Goal: Task Accomplishment & Management: Manage account settings

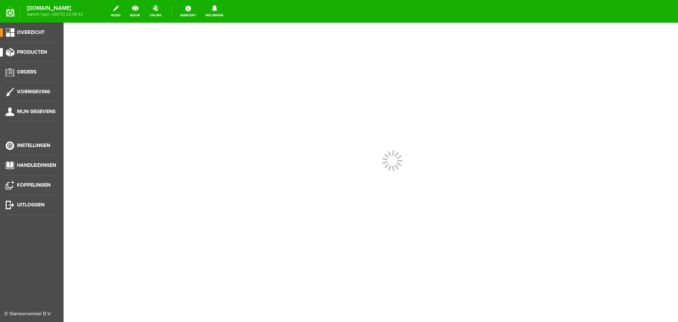
click at [24, 51] on span "Producten" at bounding box center [32, 52] width 30 height 6
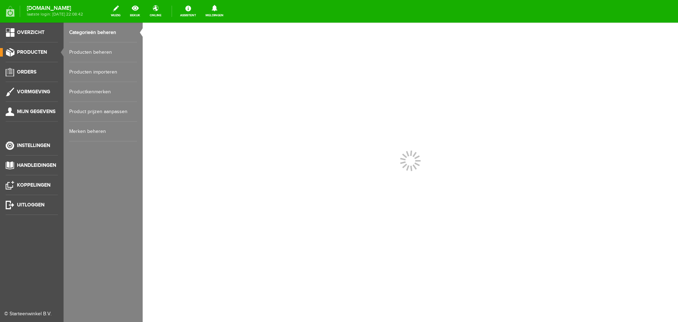
click at [84, 53] on link "Producten beheren" at bounding box center [103, 52] width 68 height 20
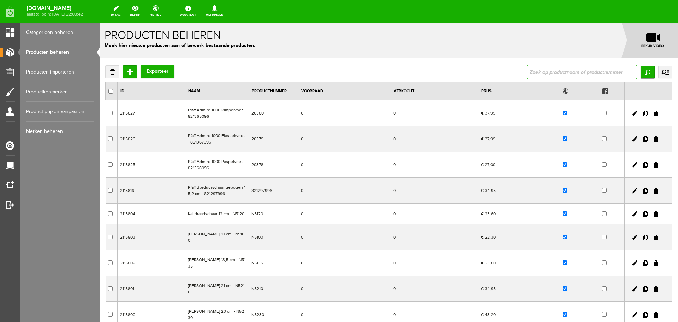
click at [535, 71] on input "text" at bounding box center [582, 72] width 110 height 14
type input "S7"
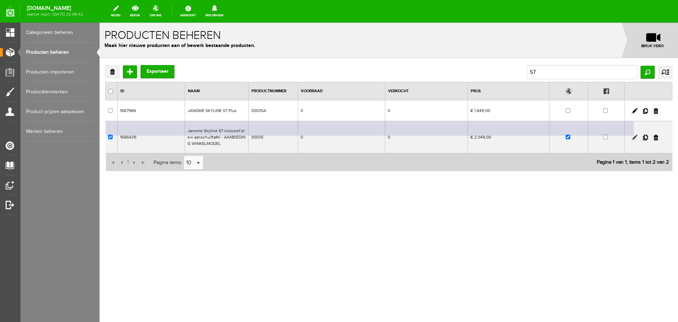
click at [636, 137] on link at bounding box center [635, 138] width 6 height 6
checkbox input "true"
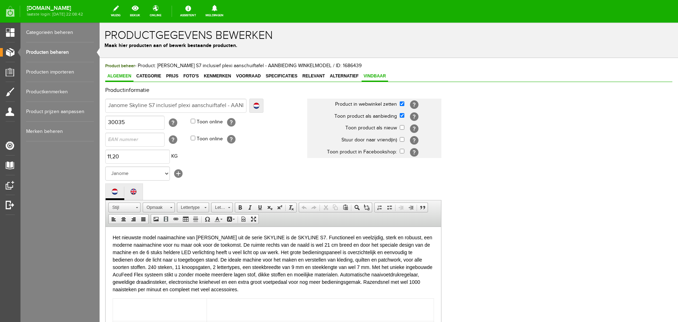
click at [377, 76] on span "Vindbaar" at bounding box center [375, 75] width 27 height 5
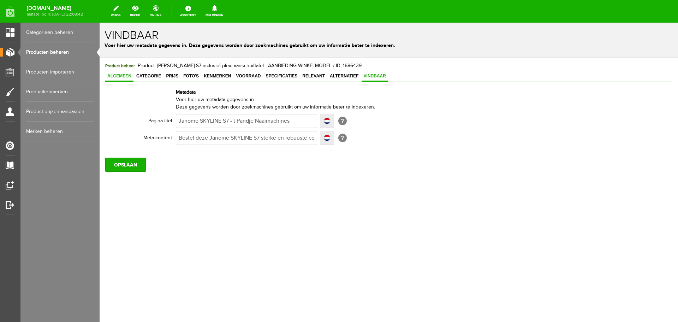
click at [123, 76] on span "Algemeen" at bounding box center [119, 75] width 28 height 5
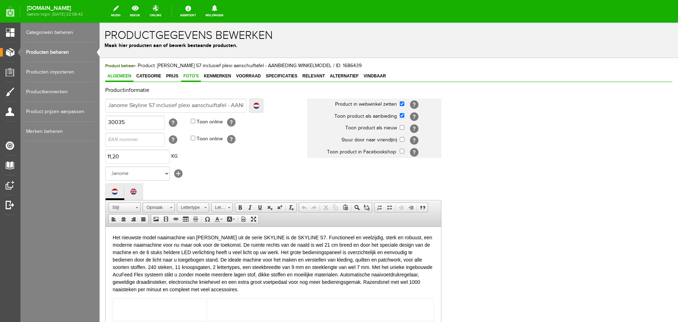
click at [191, 75] on span "Foto's" at bounding box center [191, 75] width 20 height 5
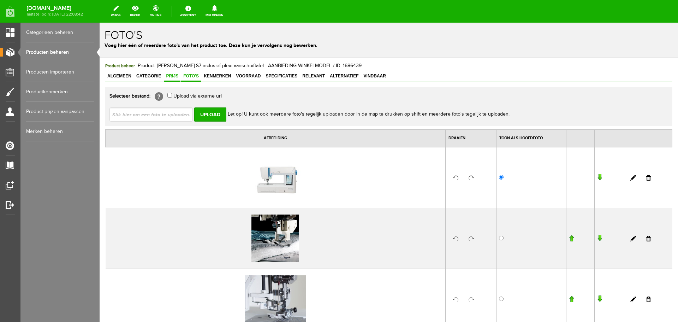
click at [170, 76] on span "Prijs" at bounding box center [172, 75] width 17 height 5
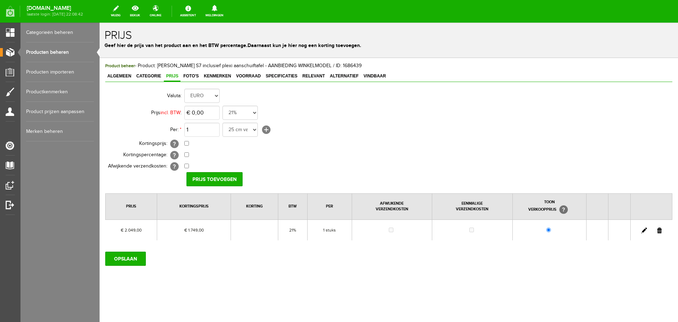
click at [646, 229] on link at bounding box center [645, 231] width 6 height 6
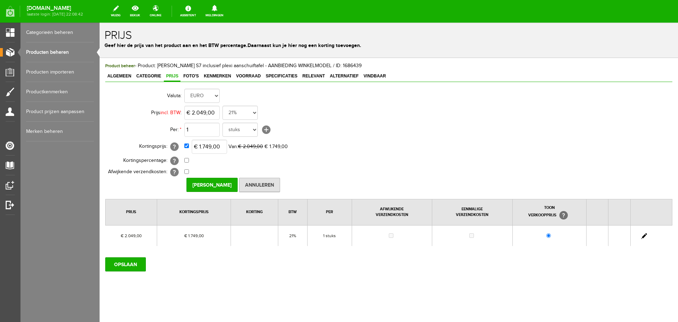
click at [642, 236] on link at bounding box center [645, 236] width 6 height 6
click at [223, 147] on input "1749" at bounding box center [209, 147] width 35 height 14
type input "€ 1.639,00"
click at [223, 184] on input "[PERSON_NAME]" at bounding box center [212, 185] width 51 height 14
click at [140, 260] on input "OPSLAAN" at bounding box center [125, 264] width 41 height 14
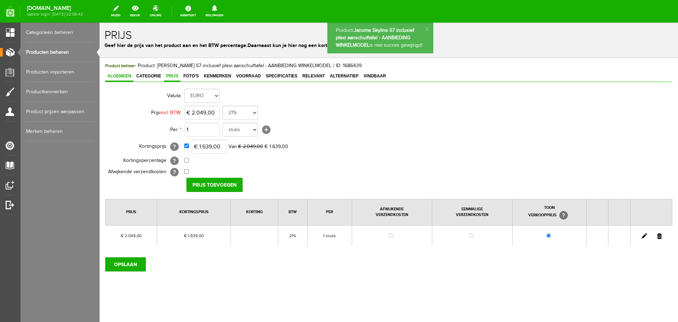
click at [113, 75] on span "Algemeen" at bounding box center [119, 75] width 28 height 5
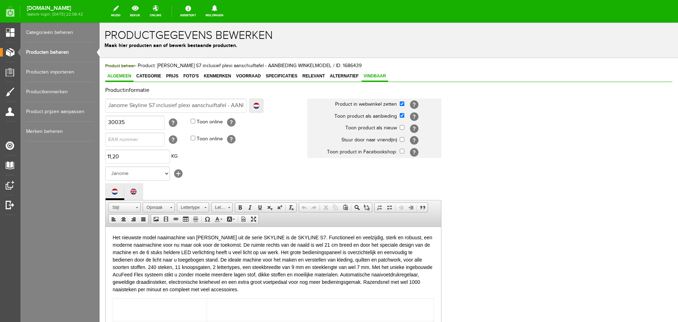
click at [378, 76] on span "Vindbaar" at bounding box center [375, 75] width 27 height 5
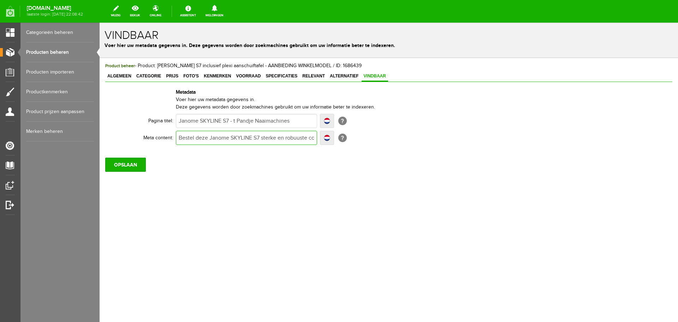
click at [280, 139] on input "Bestel deze Janome SKYLINE S7 sterke en robuuste computer gestuurde naaimachine…" at bounding box center [246, 138] width 141 height 14
drag, startPoint x: 308, startPoint y: 137, endPoint x: 318, endPoint y: 143, distance: 11.7
click at [308, 137] on input "Bestel deze Janome SKYLINE S7 sterke en robuuste computer gestuurde naaimachine…" at bounding box center [246, 138] width 141 height 14
type input "Bestel dmeze [PERSON_NAME] S7 sterke en robuuste computer gestuurde naaimachine…"
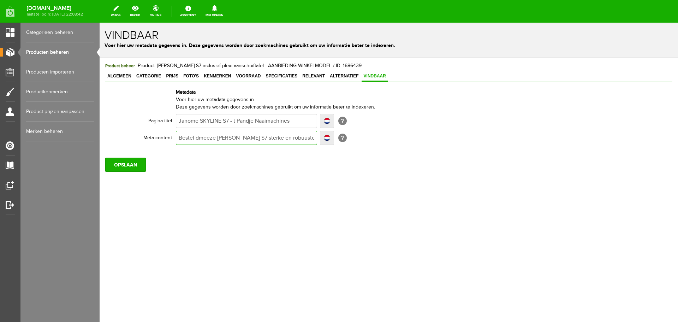
type input "Bestel dmeteze Janome SKYLINE S7 sterke en robuuste computer gestuurde naaimach…"
type input "Bestel dmet [PERSON_NAME] SKYLINE S7 sterke en robuuste computer gestuurde naai…"
type input "Bestel dmeteze Janome SKYLINE S7 sterke en robuuste computer gestuurde naaimach…"
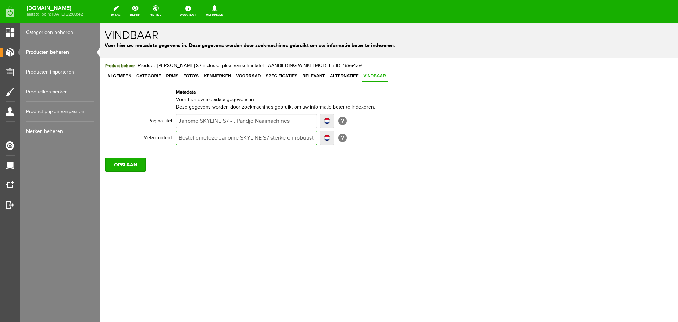
type input "Bestel dmeteze Janome SKYLINE S7 sterke en robuuste computer gestuurde naaimach…"
type input "Bestel dmeeze [PERSON_NAME] S7 sterke en robuuste computer gestuurde naaimachin…"
type input "Bestel dmeze [PERSON_NAME] S7 sterke en robuuste computer gestuurde naaimachine…"
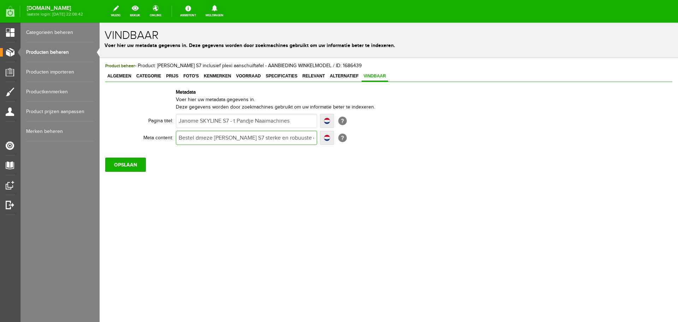
type input "Bestel deze Janome SKYLINE S7 sterke en robuuste computer gestuurde naaimachine…"
type input "Bestel eze [PERSON_NAME] SKYLINE S7 sterke en robuuste computer gestuurde naaim…"
type input "Besteleze [PERSON_NAME] SKYLINE S7 sterke en robuuste computer gestuurde naaima…"
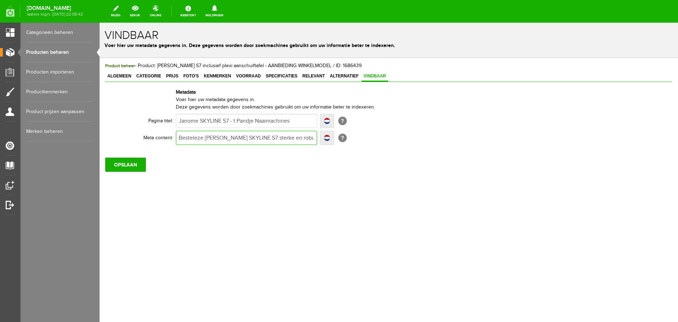
type input "Besteleze [PERSON_NAME] SKYLINE S7 sterke en robuuste computer gestuurde naaima…"
type input "Bestel eze [PERSON_NAME] SKYLINE S7 sterke en robuuste computer gestuurde naaim…"
type input "Bestel meze [PERSON_NAME] S7 sterke en robuuste computer gestuurde naaimachine …"
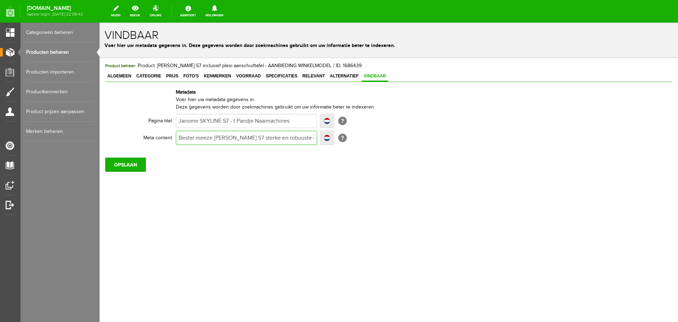
type input "Bestel meteze [PERSON_NAME] S7 sterke en robuuste computer gestuurde naaimachin…"
type input "Bestel met [PERSON_NAME] SKYLINE S7 sterke en robuuste computer gestuurde naaim…"
type input "Bestel met heze [PERSON_NAME] SKYLINE S7 sterke en robuuste computer gestuurde …"
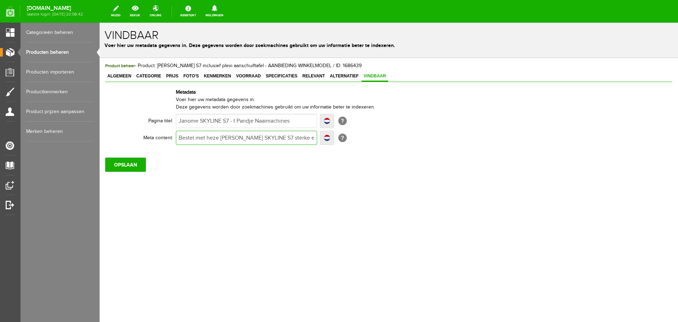
type input "Bestel met heze [PERSON_NAME] SKYLINE S7 sterke en robuuste computer gestuurde …"
type input "Bestel met hogeze [PERSON_NAME] SKYLINE S7 sterke en robuuste computer gestuurd…"
type input "Bestel met hogeeze [PERSON_NAME] SKYLINE S7 sterke en robuuste computer gestuur…"
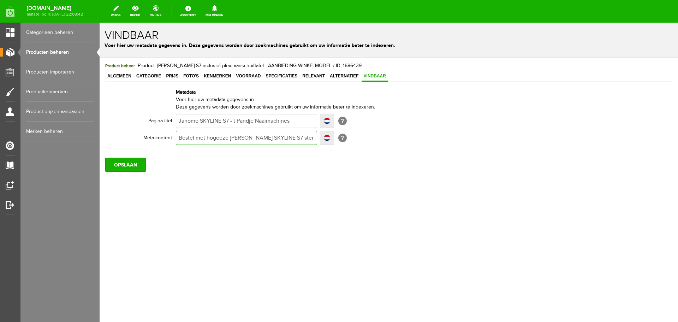
type input "Bestel met hoge eze [PERSON_NAME] SKYLINE S7 sterke en robuuste computer gestuu…"
type input "Bestel met hoge keze [PERSON_NAME] SKYLINE S7 sterke en robuuste computer gestu…"
type input "Bestel met hoge koeze [PERSON_NAME] SKYLINE S7 sterke en robuuste computer gest…"
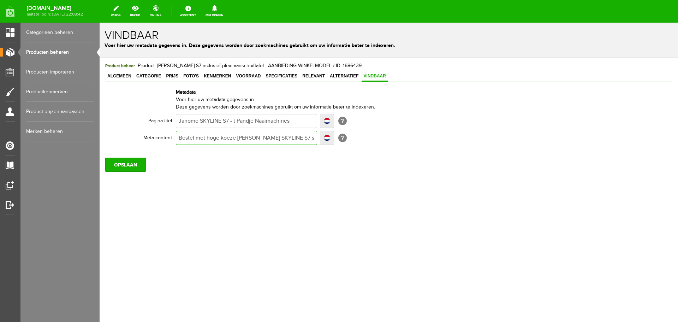
type input "Bestel met hoge koeze [PERSON_NAME] SKYLINE S7 sterke en robuuste computer gest…"
type input "Bestel met hoge koreze [PERSON_NAME] SKYLINE S7 sterke en robuuste computer ges…"
type input "Bestel met hoge korteze [PERSON_NAME] SKYLINE S7 sterke en robuuste computer ge…"
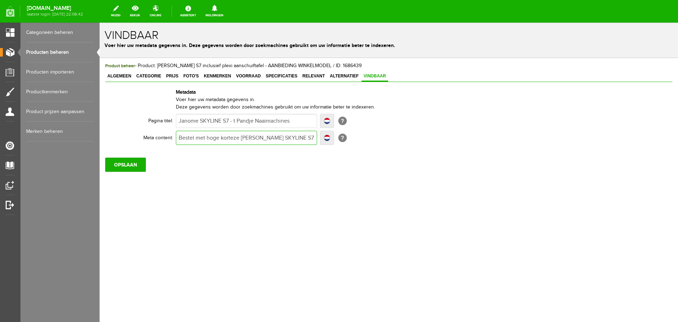
type input "Bestel met hoge kortieze [PERSON_NAME] SKYLINE S7 sterke en robuuste computer g…"
type input "Bestel met hoge kortineze Janome SKYLINE S7 sterke en robuuste computer gestuur…"
type input "Bestel met hoge kortingeze [PERSON_NAME] SKYLINE S7 sterke en robuuste computer…"
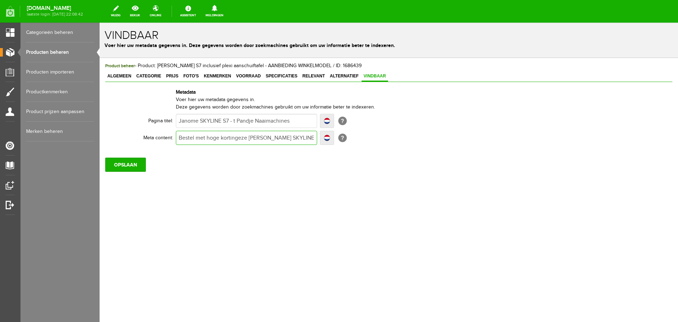
type input "Bestel met hoge kortingeze [PERSON_NAME] SKYLINE S7 sterke en robuuste computer…"
type input "Bestel met hoge korting eze [PERSON_NAME] SKYLINE S7 sterke en robuuste compute…"
type input "Bestel met hoge korting deze Janome SKYLINE S7 sterke en robuuste computer gest…"
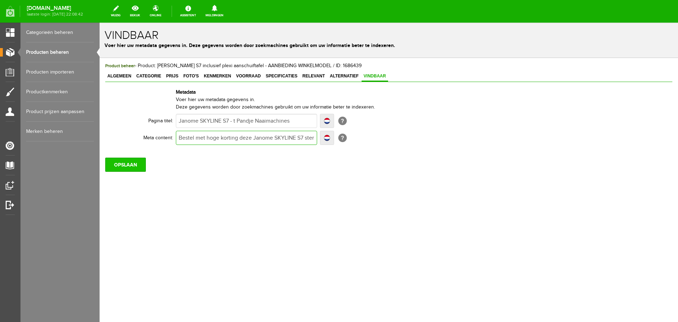
type input "Bestel met hoge korting deze Janome SKYLINE S7 sterke en robuuste computer gest…"
click at [115, 167] on input "OPSLAAN" at bounding box center [125, 165] width 41 height 14
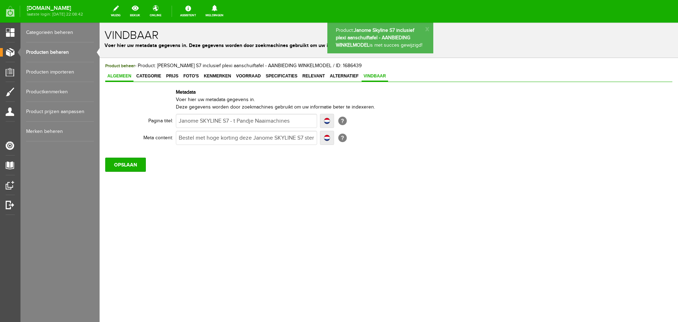
click at [118, 77] on span "Algemeen" at bounding box center [119, 75] width 28 height 5
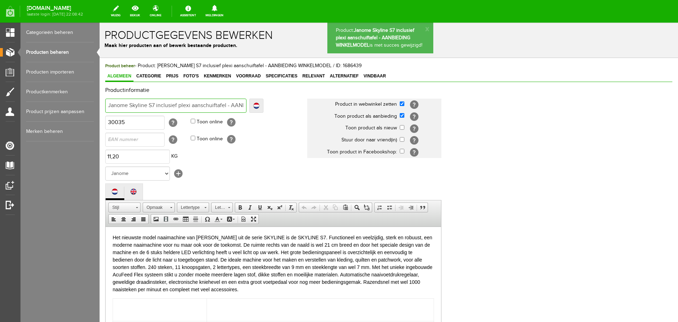
click at [238, 104] on input "Janome Skyline S7 inclusief plexi aanschuiftafel - AANBIEDING WINKELMODEL" at bounding box center [175, 106] width 141 height 14
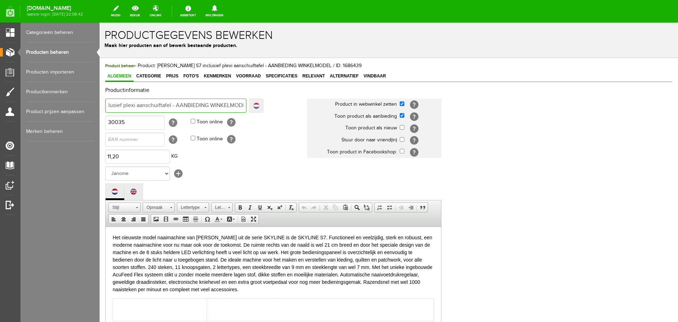
scroll to position [0, 60]
drag, startPoint x: 230, startPoint y: 105, endPoint x: 249, endPoint y: 106, distance: 19.5
click at [249, 106] on div "Janome Skyline S7 inclusief plexi aanschuiftafel - AANBIEDING WINKELMODEL Local…" at bounding box center [184, 106] width 158 height 14
click at [237, 105] on input "Janome Skyline S7 inclusief plexi aanschuiftafel - AANBIEDING WINKELMODEL" at bounding box center [175, 106] width 141 height 14
click at [243, 104] on input "Janome Skyline S7 inclusief plexi aanschuiftafel - AANBIEDING WINKELMODEL" at bounding box center [175, 106] width 141 height 14
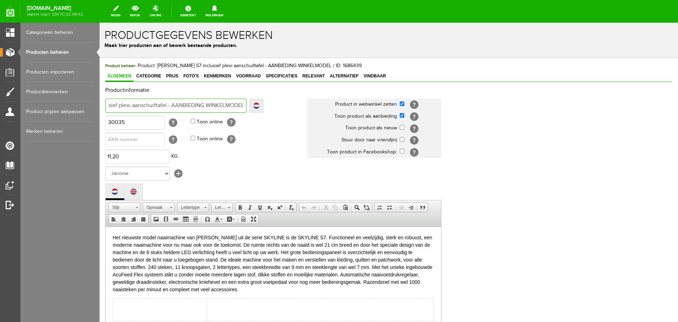
type input "Janome Skyline S7 inclusief plexi aanschuiftafel - AANBIEDING WINKELMODEL"
type input "Janome Skyline S7 inclusief plexi aanschuiftafel - AANBIEDING WINKELMODEL m"
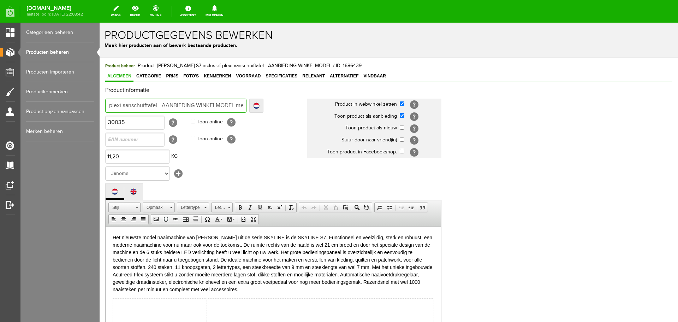
type input "Janome Skyline S7 inclusief plexi aanschuiftafel - AANBIEDING WINKELMODEL met"
type input "Janome Skyline S7 inclusief plexi aanschuiftafel - AANBIEDING WINKELMODEL met 2"
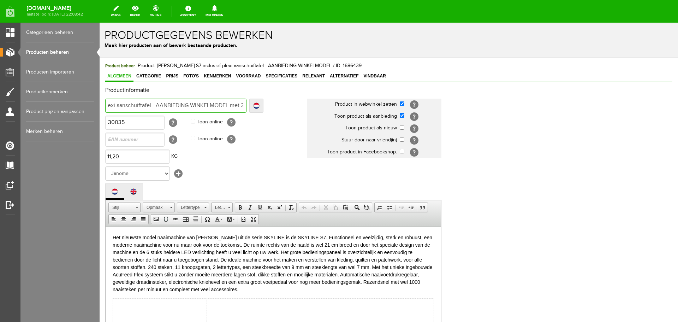
type input "Janome Skyline S7 inclusief plexi aanschuiftafel - AANBIEDING WINKELMODEL met 2"
type input "Janome Skyline S7 inclusief plexi aanschuiftafel - AANBIEDING WINKELMODEL met 20"
type input "Janome Skyline S7 inclusief plexi aanschuiftafel - AANBIEDING WINKELMODEL met 2…"
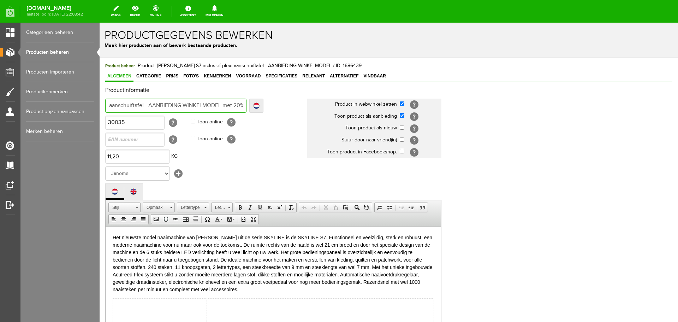
type input "Janome Skyline S7 inclusief plexi aanschuiftafel - AANBIEDING WINKELMODEL met 2…"
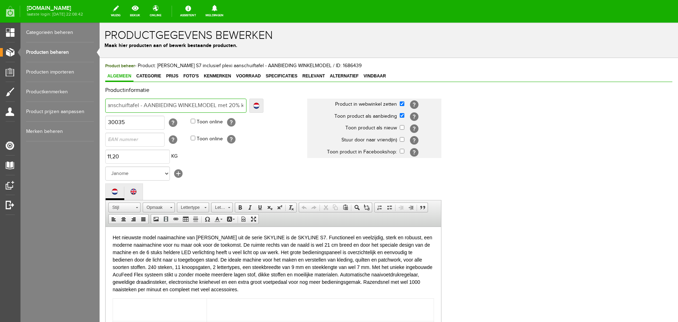
type input "Janome Skyline S7 inclusief plexi aanschuiftafel - AANBIEDING WINKELMODEL met 2…"
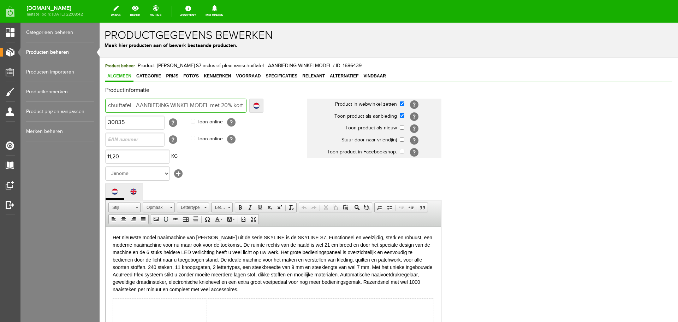
scroll to position [0, 101]
type input "Janome Skyline S7 inclusief plexi aanschuiftafel - AANBIEDING WINKELMODEL met 2…"
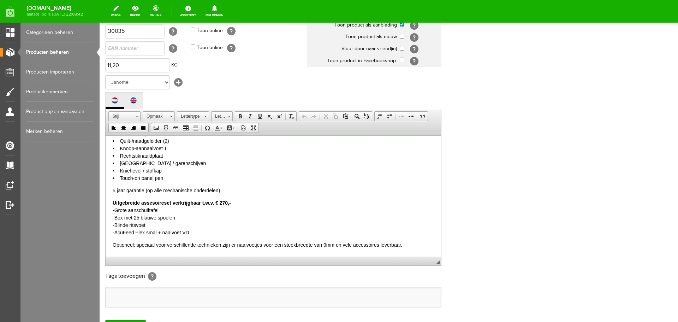
scroll to position [156, 0]
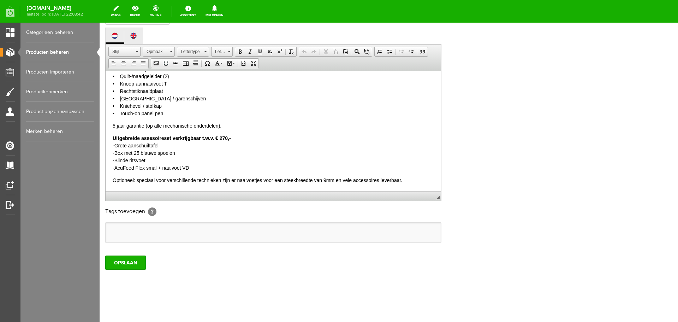
type input "Janome Skyline S7 inclusief plexi aanschuiftafel - AANBIEDING WINKELMODEL met 2…"
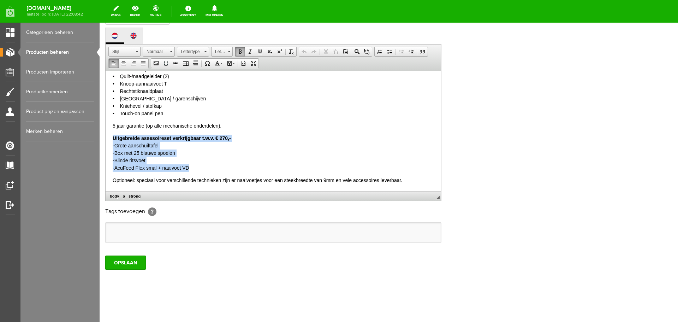
drag, startPoint x: 111, startPoint y: 136, endPoint x: 199, endPoint y: 167, distance: 93.1
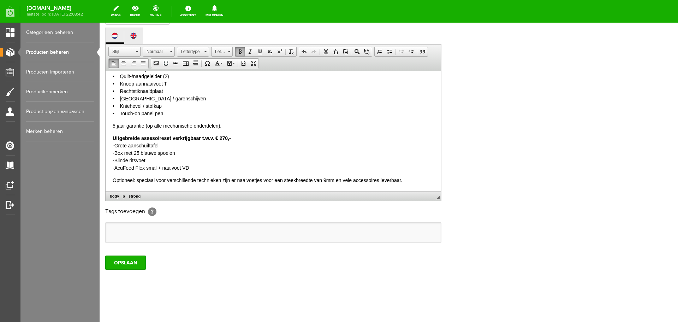
scroll to position [519, 0]
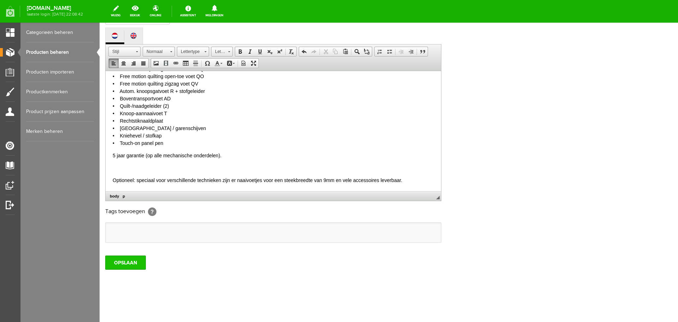
click at [109, 267] on input "OPSLAAN" at bounding box center [125, 262] width 41 height 14
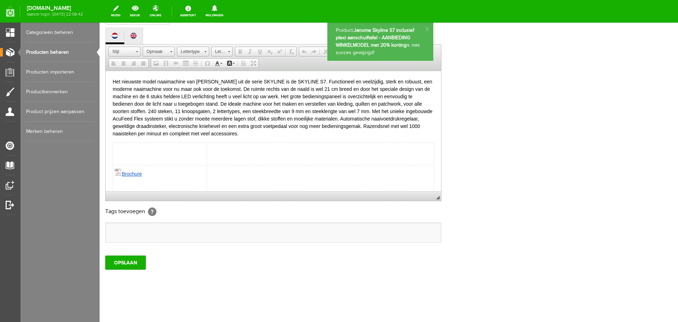
scroll to position [0, 0]
click at [56, 50] on link "Producten beheren" at bounding box center [60, 52] width 68 height 20
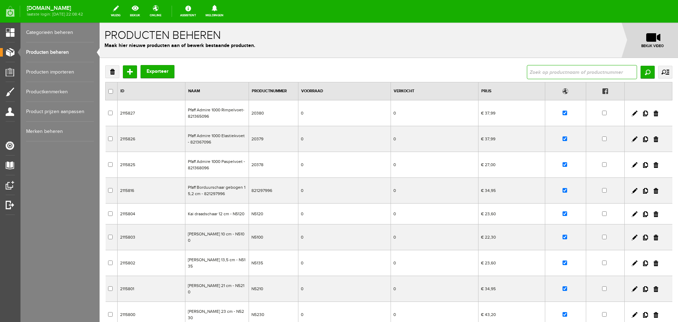
click at [594, 70] on input "text" at bounding box center [582, 72] width 110 height 14
type input "S6"
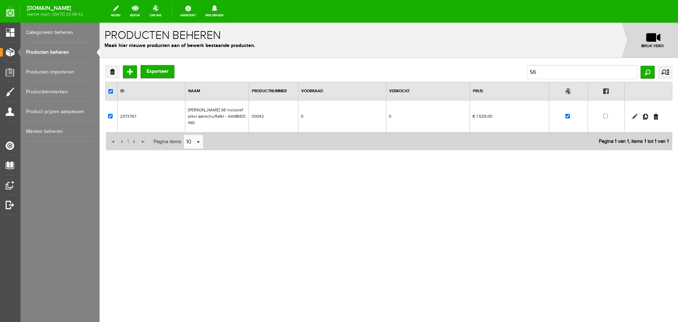
click at [635, 115] on link at bounding box center [635, 117] width 6 height 6
checkbox input "true"
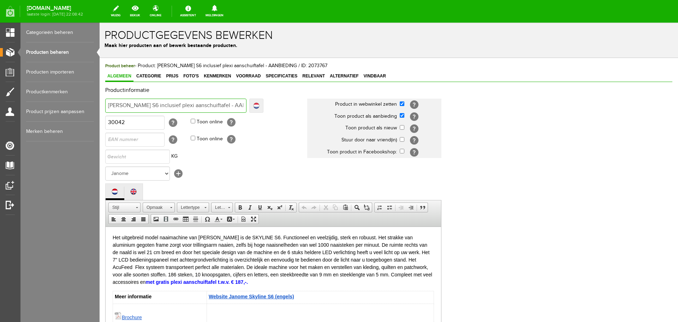
scroll to position [0, 20]
drag, startPoint x: 231, startPoint y: 105, endPoint x: 264, endPoint y: 110, distance: 32.8
click at [264, 110] on td "[PERSON_NAME] S6 inclusief plexi aanschuiftafel - AANBIEDING Localize [PERSON_N…" at bounding box center [206, 105] width 202 height 17
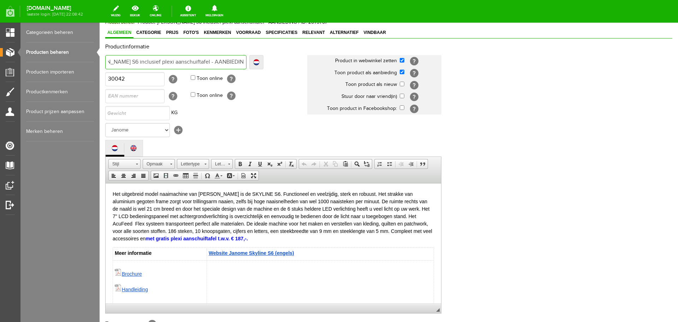
scroll to position [35, 0]
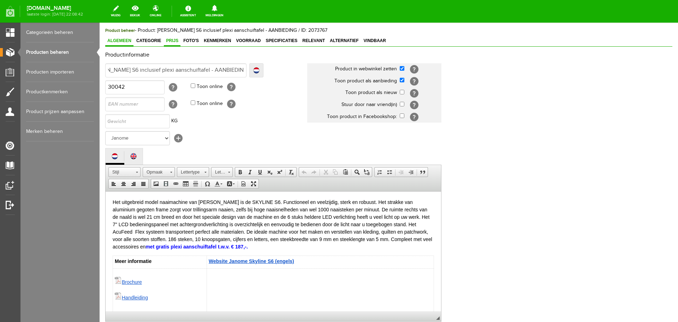
click at [170, 39] on span "Prijs" at bounding box center [172, 40] width 17 height 5
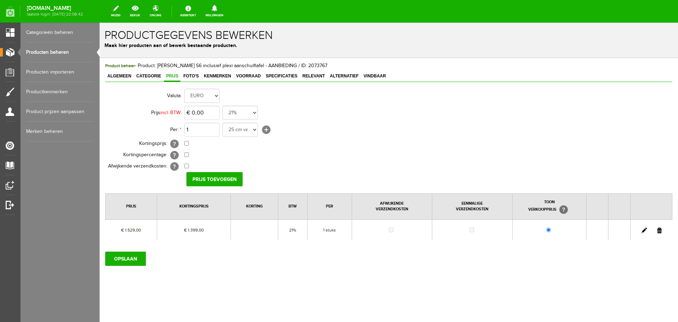
scroll to position [0, 0]
click at [644, 229] on link at bounding box center [645, 231] width 6 height 6
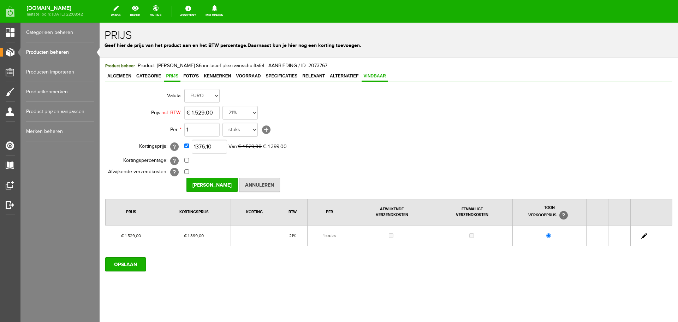
type input "€ 1.376,10"
click at [368, 74] on span "Vindbaar" at bounding box center [375, 75] width 27 height 5
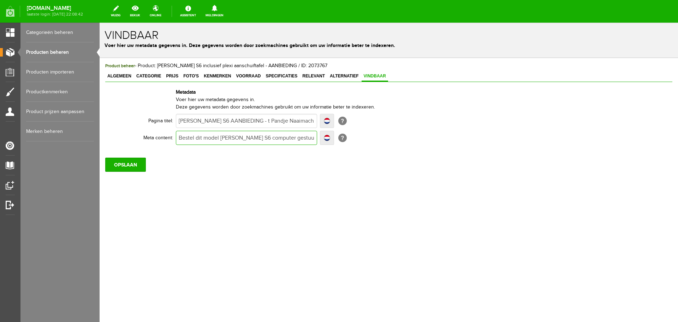
click at [285, 138] on input "Bestel dit model [PERSON_NAME] S6 computer gestuurde naaimachine online bij de …" at bounding box center [246, 138] width 141 height 14
type input "Bestel dit model [PERSON_NAME] S6 computer gestuurde naaimachine monline bij de…"
type input "Bestel dit model [PERSON_NAME] S6 computer gestuurde naaimachine met online bij…"
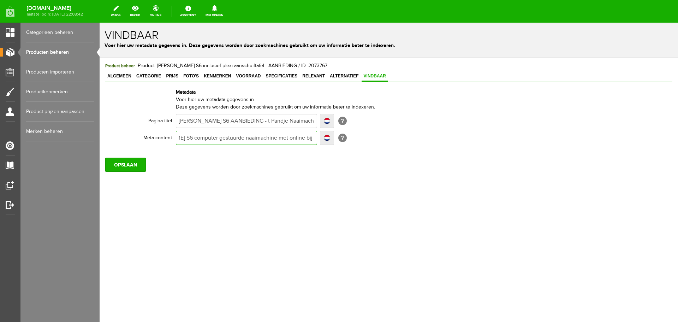
type input "Bestel dit model [PERSON_NAME] S6 computer gestuurde naaimachine met online bij…"
type input "Bestel dit model [PERSON_NAME] S6 computer gestuurde naaimachine met konline bi…"
type input "Bestel dit model [PERSON_NAME] S6 computer gestuurde naaimachine met koonline b…"
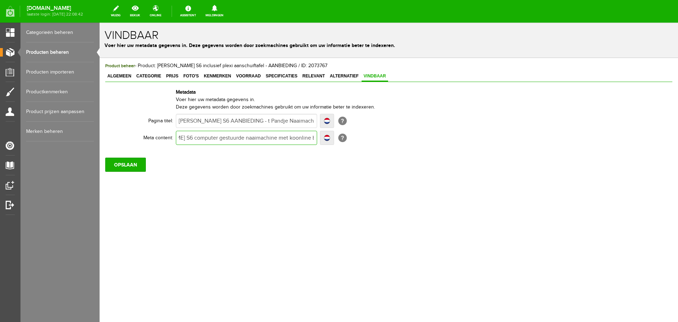
type input "Bestel dit model [PERSON_NAME] S6 computer gestuurde naaimachine met koronline …"
type input "Bestel dit model [PERSON_NAME] S6 computer gestuurde naaimachine met kortionlin…"
type input "Bestel dit model [PERSON_NAME] S6 computer gestuurde naaimachine met kortingonl…"
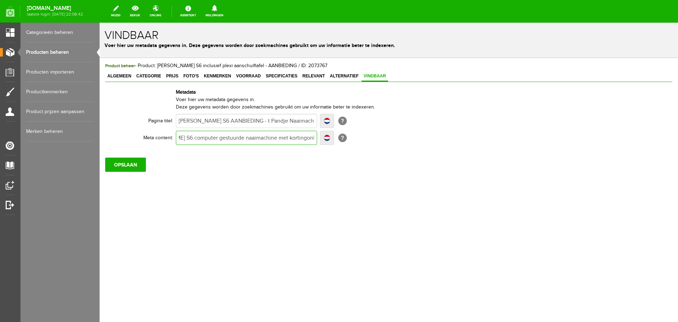
type input "Bestel dit model [PERSON_NAME] S6 computer gestuurde naaimachine met kortingonl…"
type input "Bestel dit model [PERSON_NAME] S6 computer gestuurde naaimachine met korting on…"
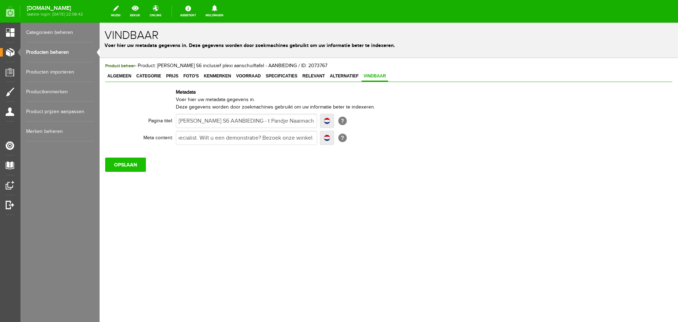
scroll to position [0, 0]
click at [132, 165] on input "OPSLAAN" at bounding box center [125, 165] width 41 height 14
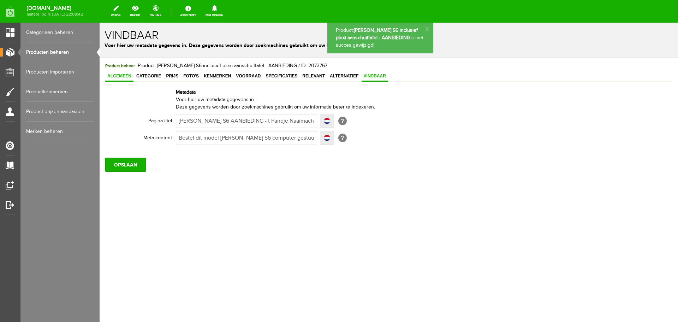
click at [122, 76] on span "Algemeen" at bounding box center [119, 75] width 28 height 5
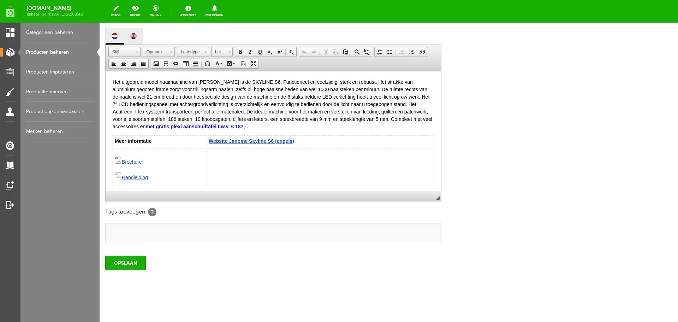
scroll to position [156, 0]
click at [126, 263] on input "OPSLAAN" at bounding box center [125, 262] width 41 height 14
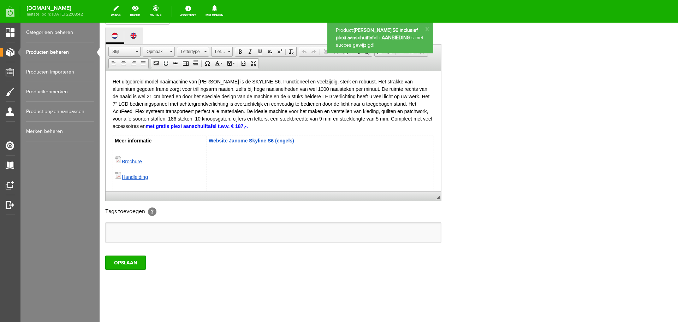
scroll to position [0, 0]
click at [42, 51] on link "Producten beheren" at bounding box center [60, 52] width 68 height 20
